Goal: Task Accomplishment & Management: Use online tool/utility

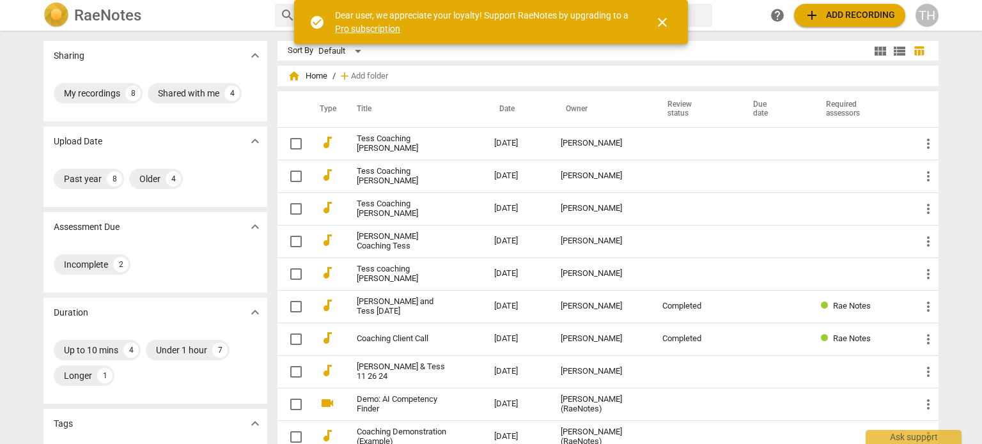
click at [826, 13] on span "add Add recording" at bounding box center [849, 15] width 91 height 15
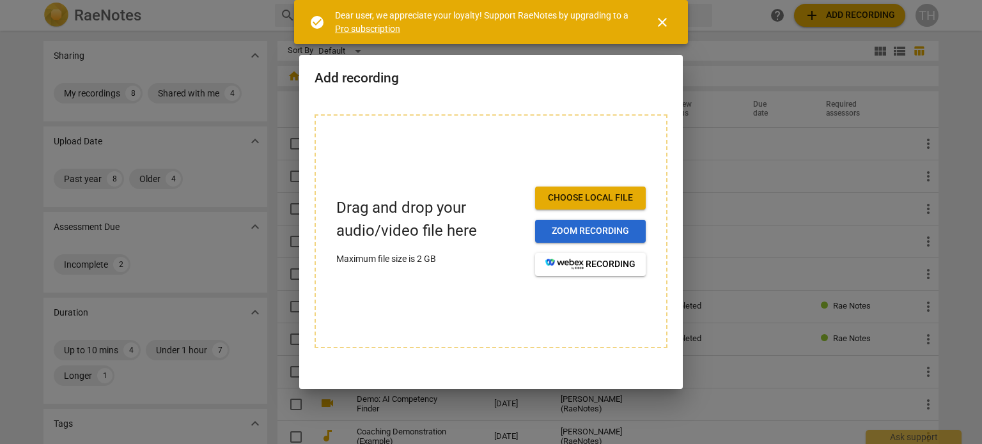
click at [564, 230] on span "Zoom recording" at bounding box center [590, 231] width 90 height 13
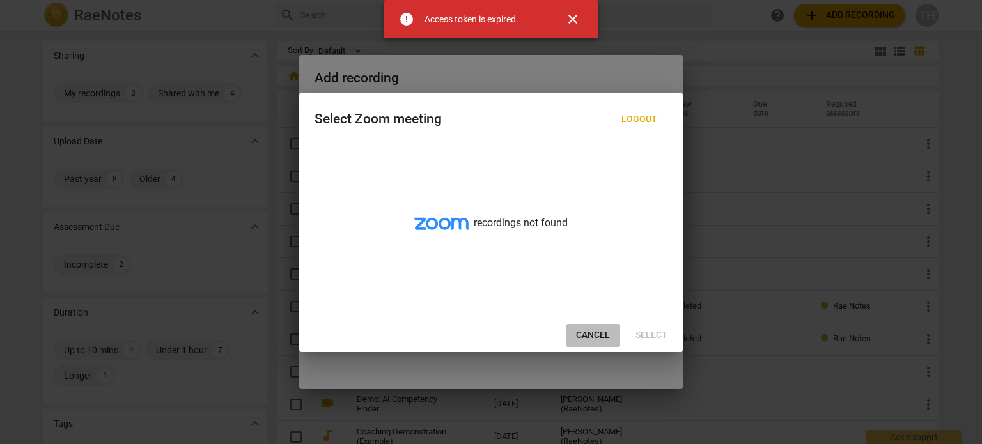
click at [588, 332] on span "Cancel" at bounding box center [593, 335] width 34 height 13
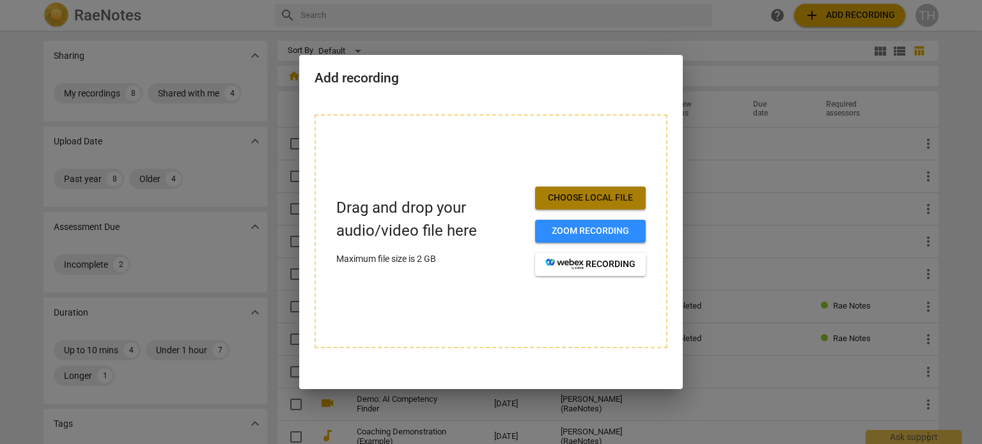
click at [582, 195] on span "Choose local file" at bounding box center [590, 198] width 90 height 13
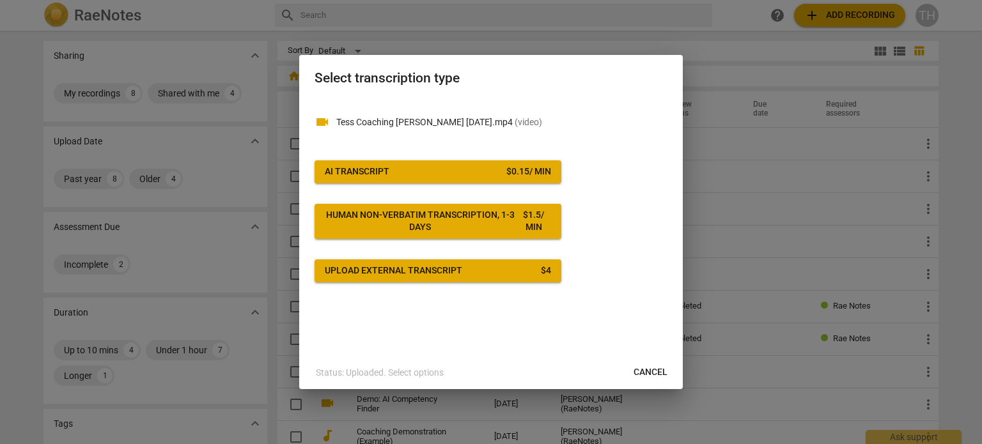
click at [650, 369] on span "Cancel" at bounding box center [651, 372] width 34 height 13
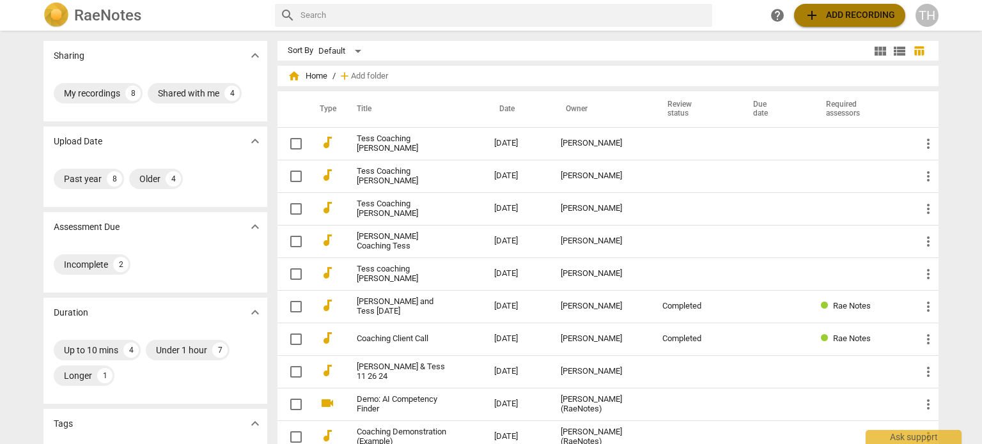
click at [831, 20] on span "add Add recording" at bounding box center [849, 15] width 91 height 15
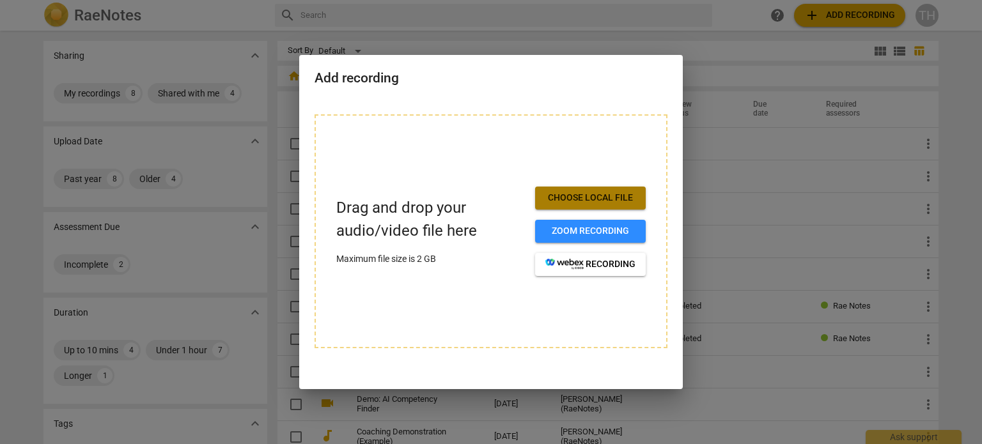
click at [600, 192] on span "Choose local file" at bounding box center [590, 198] width 90 height 13
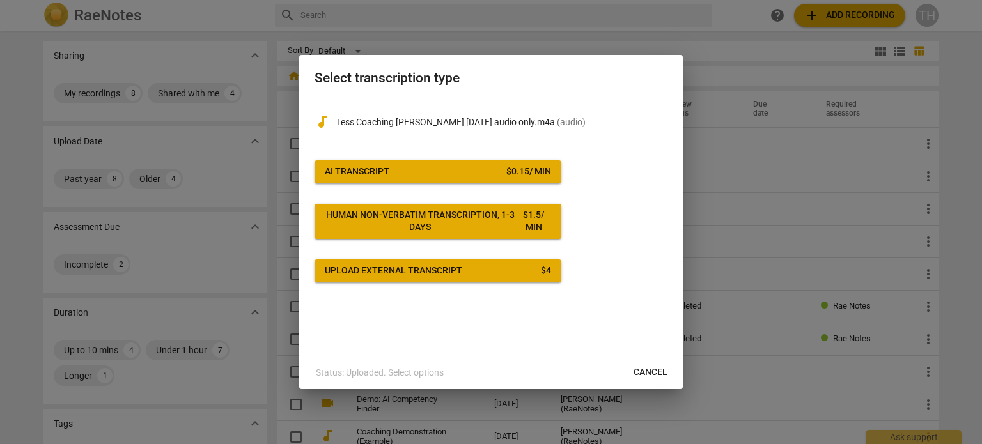
click at [724, 258] on div at bounding box center [491, 222] width 982 height 444
click at [649, 372] on span "Cancel" at bounding box center [651, 372] width 34 height 13
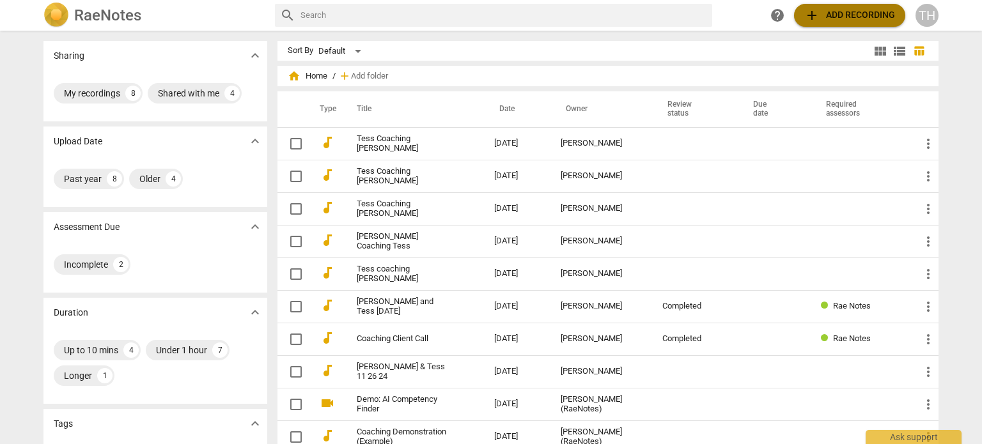
click at [834, 10] on span "add Add recording" at bounding box center [849, 15] width 91 height 15
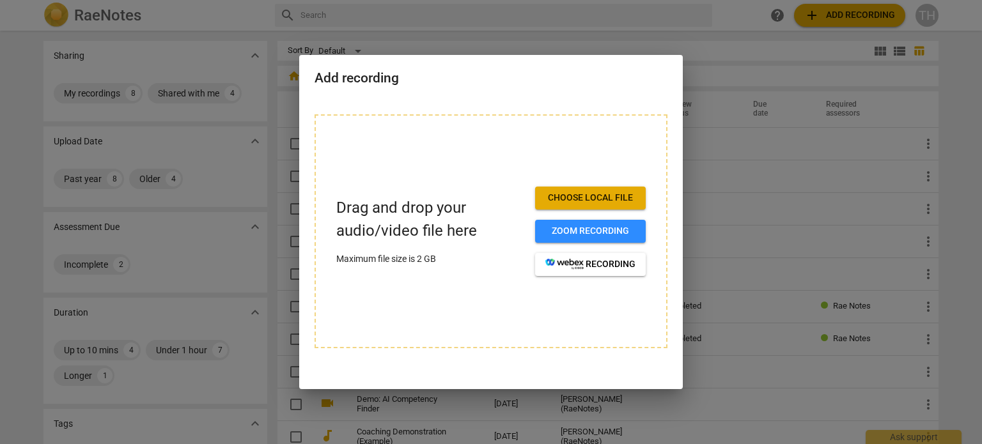
click at [589, 198] on span "Choose local file" at bounding box center [590, 198] width 90 height 13
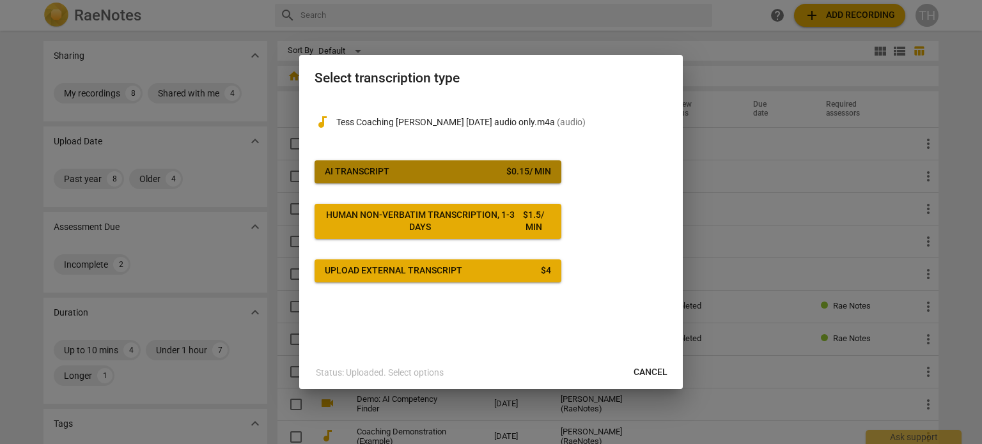
click at [483, 164] on button "AI Transcript $ 0.15 / min" at bounding box center [438, 171] width 247 height 23
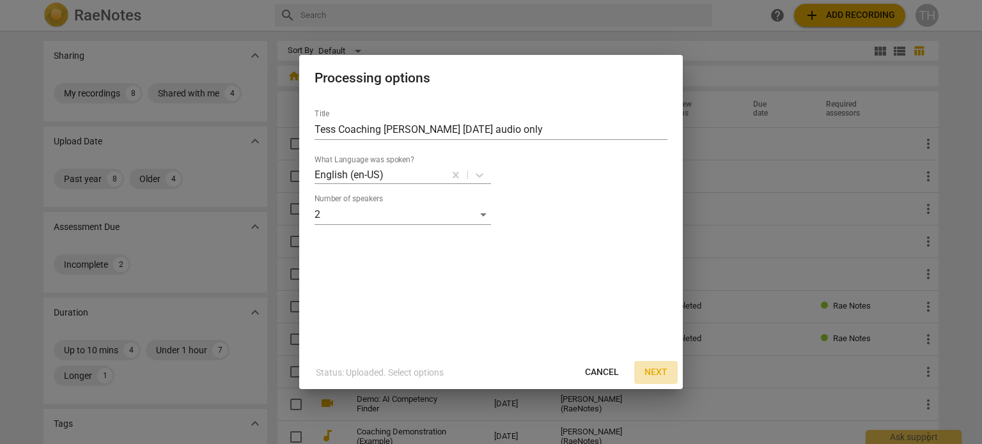
click at [656, 373] on span "Next" at bounding box center [655, 372] width 23 height 13
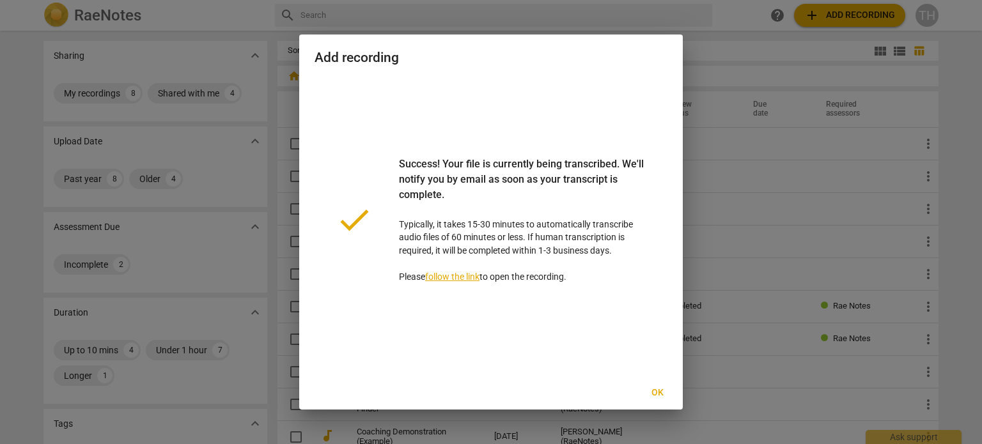
click at [660, 391] on span "Ok" at bounding box center [657, 393] width 20 height 13
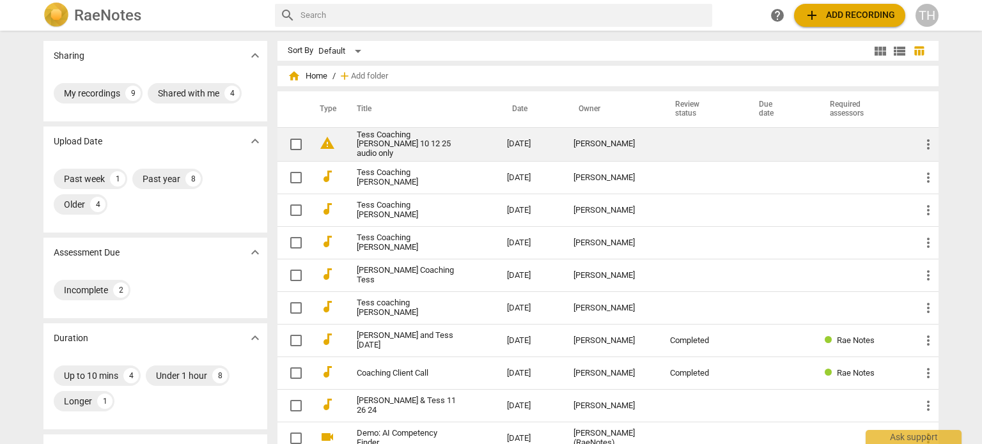
click at [398, 153] on td "Tess Coaching [PERSON_NAME] 10 12 25 audio only" at bounding box center [418, 144] width 155 height 35
click at [398, 0] on html "RaeNotes search help add Add recording TH Sharing expand_more My recordings 9 S…" at bounding box center [491, 0] width 982 height 0
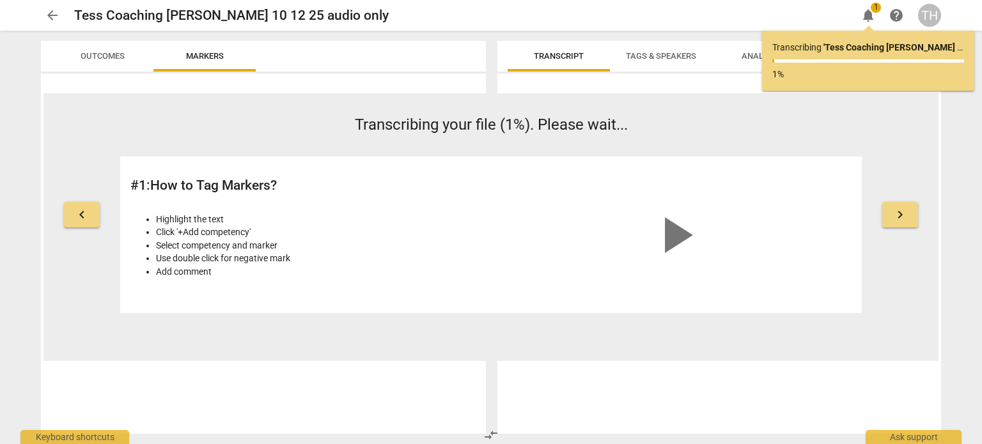
click at [895, 218] on span "keyboard_arrow_right" at bounding box center [899, 214] width 15 height 15
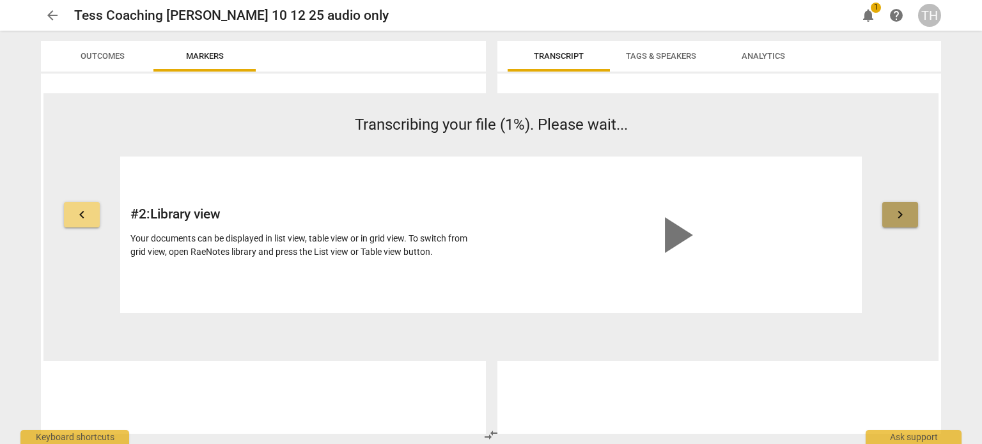
click at [895, 218] on span "keyboard_arrow_right" at bounding box center [899, 214] width 15 height 15
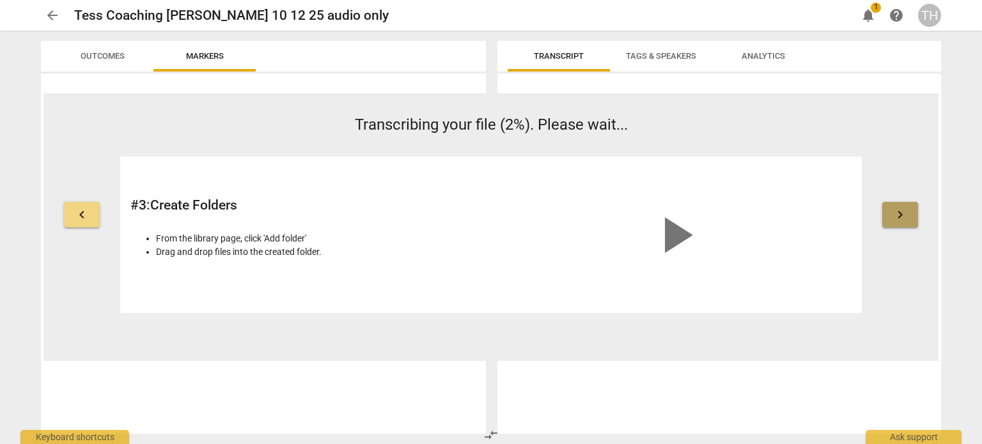
click at [895, 218] on span "keyboard_arrow_right" at bounding box center [899, 214] width 15 height 15
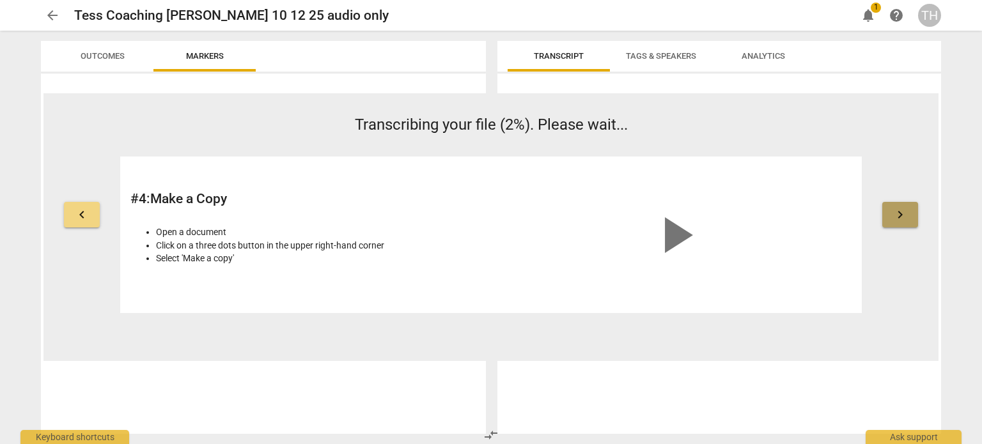
click at [895, 218] on span "keyboard_arrow_right" at bounding box center [899, 214] width 15 height 15
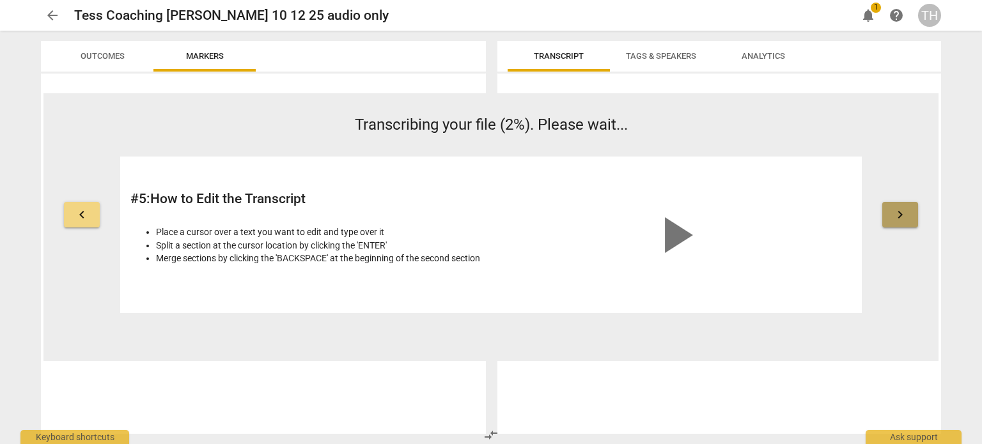
click at [895, 218] on span "keyboard_arrow_right" at bounding box center [899, 214] width 15 height 15
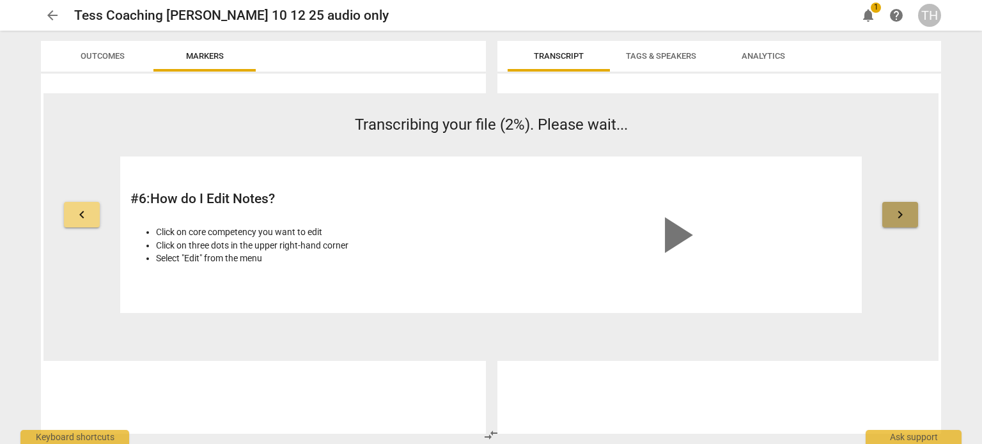
click at [895, 218] on span "keyboard_arrow_right" at bounding box center [899, 214] width 15 height 15
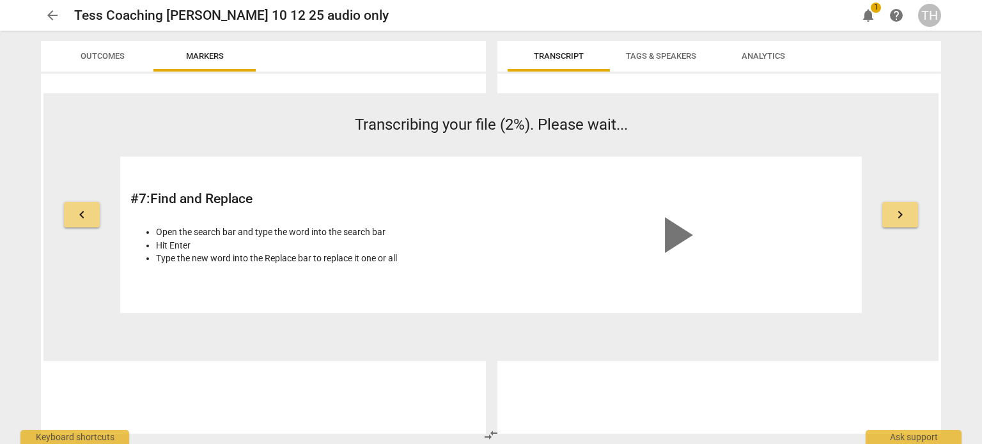
click at [895, 218] on span "keyboard_arrow_right" at bounding box center [899, 214] width 15 height 15
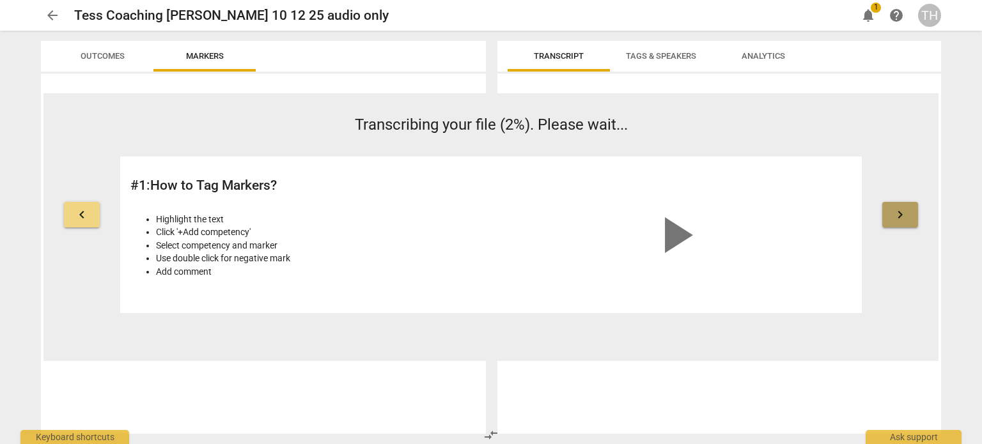
click at [895, 218] on span "keyboard_arrow_right" at bounding box center [899, 214] width 15 height 15
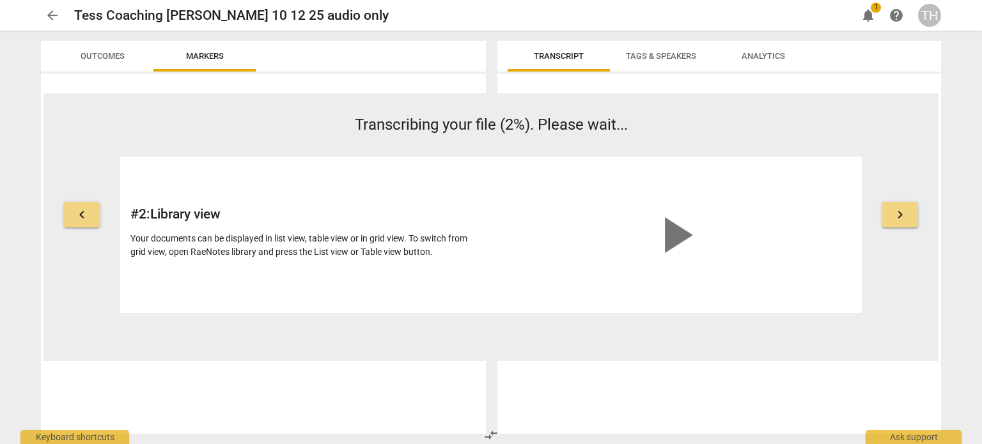
click at [895, 218] on span "keyboard_arrow_right" at bounding box center [899, 214] width 15 height 15
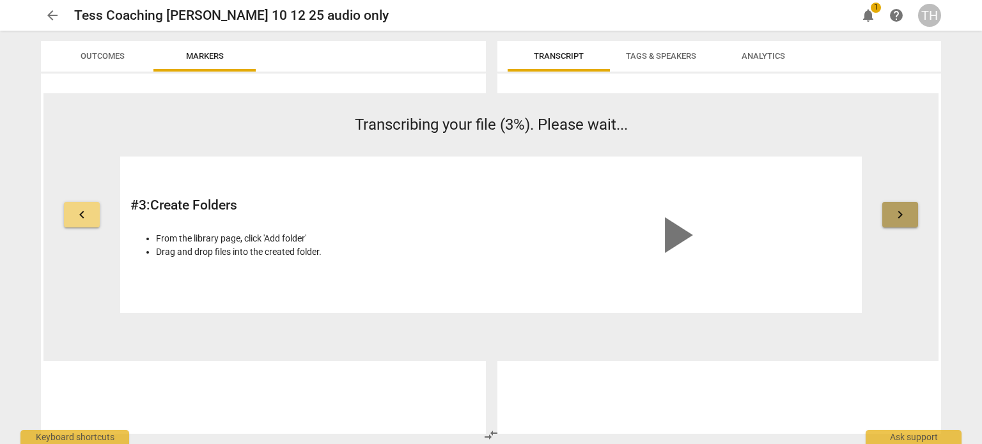
click at [897, 218] on span "keyboard_arrow_right" at bounding box center [899, 214] width 15 height 15
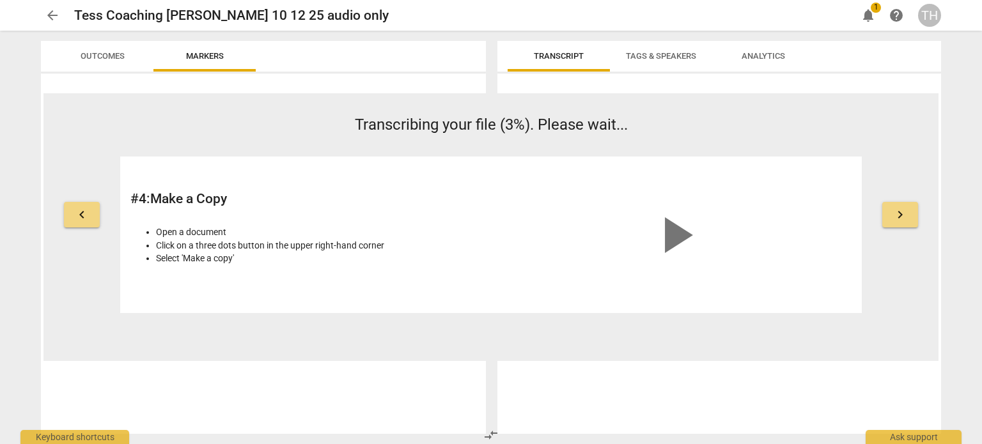
click at [897, 218] on span "keyboard_arrow_right" at bounding box center [899, 214] width 15 height 15
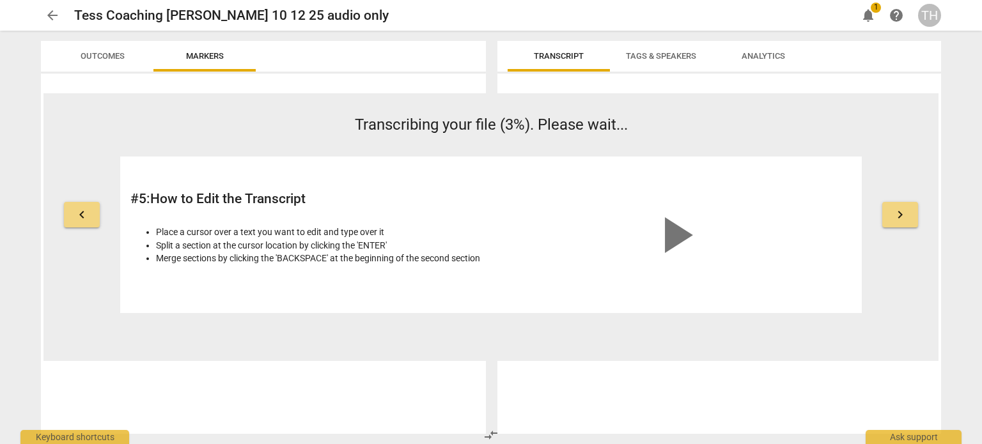
click at [897, 218] on span "keyboard_arrow_right" at bounding box center [899, 214] width 15 height 15
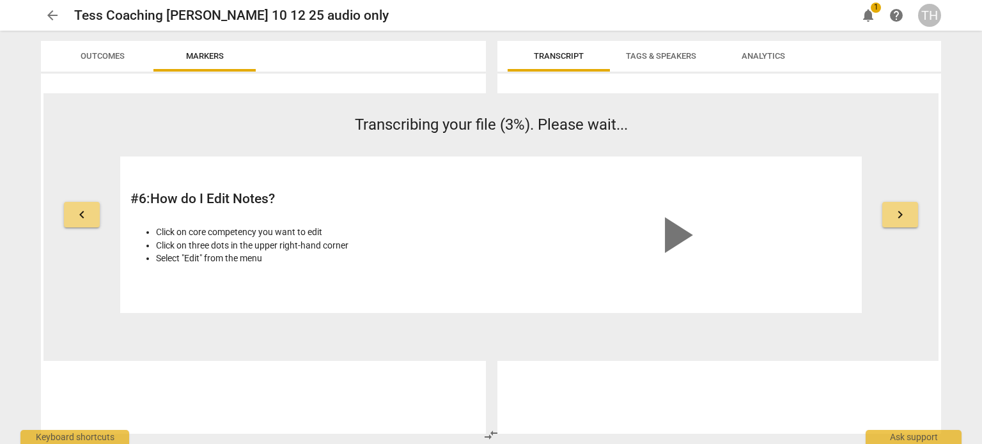
click at [897, 218] on span "keyboard_arrow_right" at bounding box center [899, 214] width 15 height 15
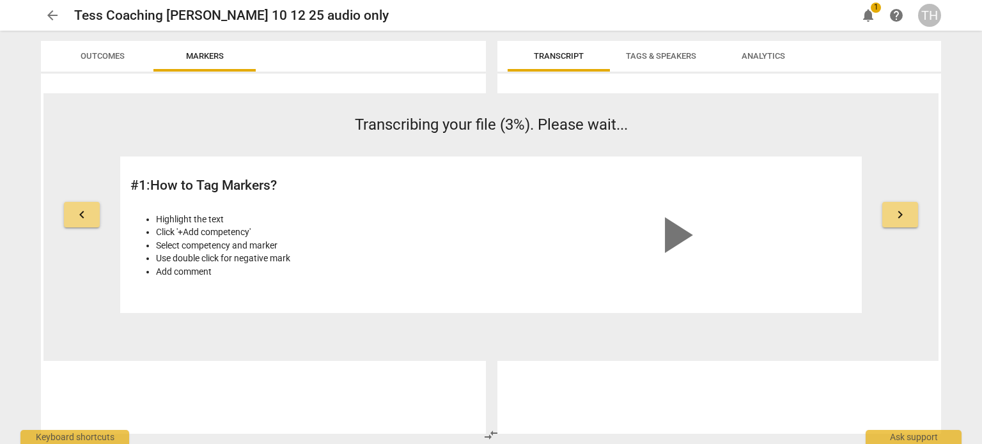
click at [97, 58] on span "Outcomes" at bounding box center [103, 56] width 44 height 10
click at [547, 56] on span "Transcript" at bounding box center [559, 56] width 50 height 10
click at [664, 52] on span "Tags & Speakers" at bounding box center [661, 56] width 70 height 10
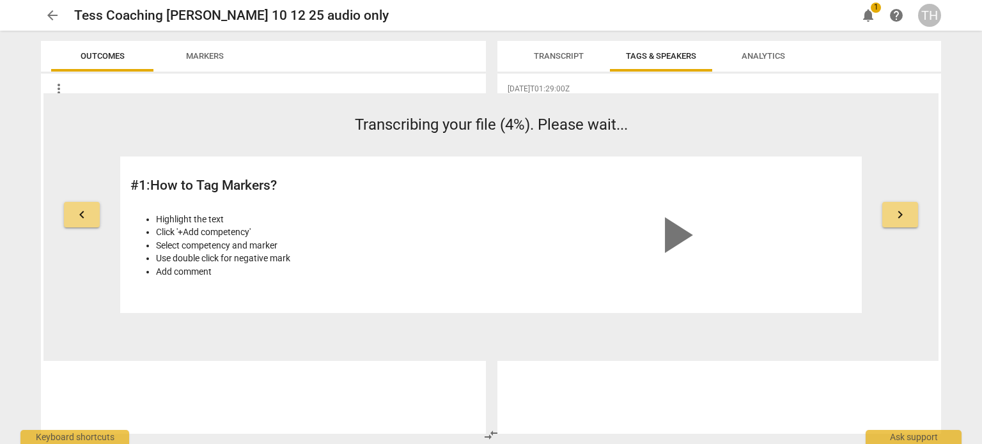
click at [760, 56] on span "Analytics" at bounding box center [763, 56] width 43 height 10
click at [557, 55] on span "Transcript" at bounding box center [559, 56] width 50 height 10
